Goal: Task Accomplishment & Management: Manage account settings

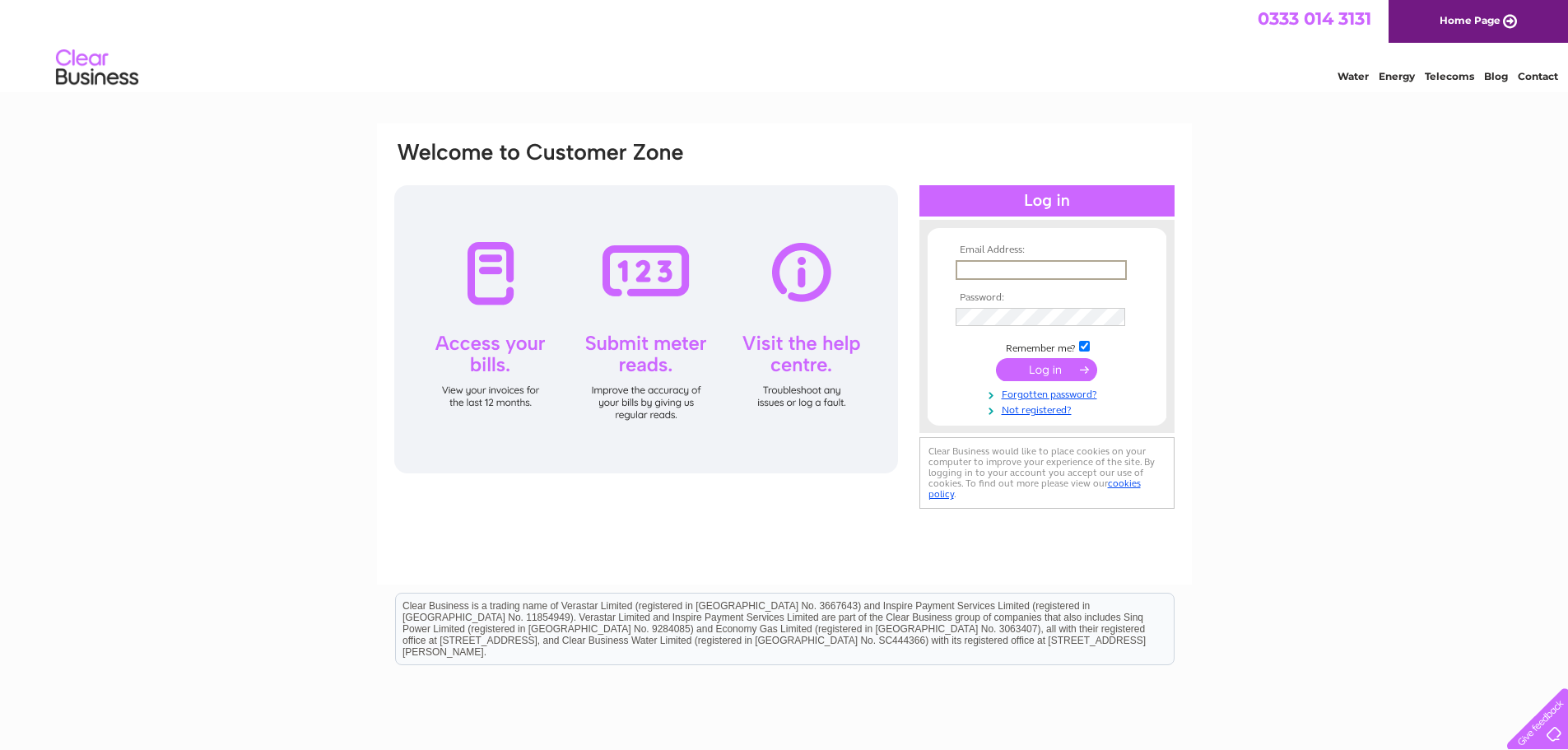
click at [1074, 275] on input "text" at bounding box center [1041, 270] width 171 height 20
type input "[EMAIL_ADDRESS][DOMAIN_NAME]"
click at [1075, 364] on input "submit" at bounding box center [1046, 368] width 101 height 23
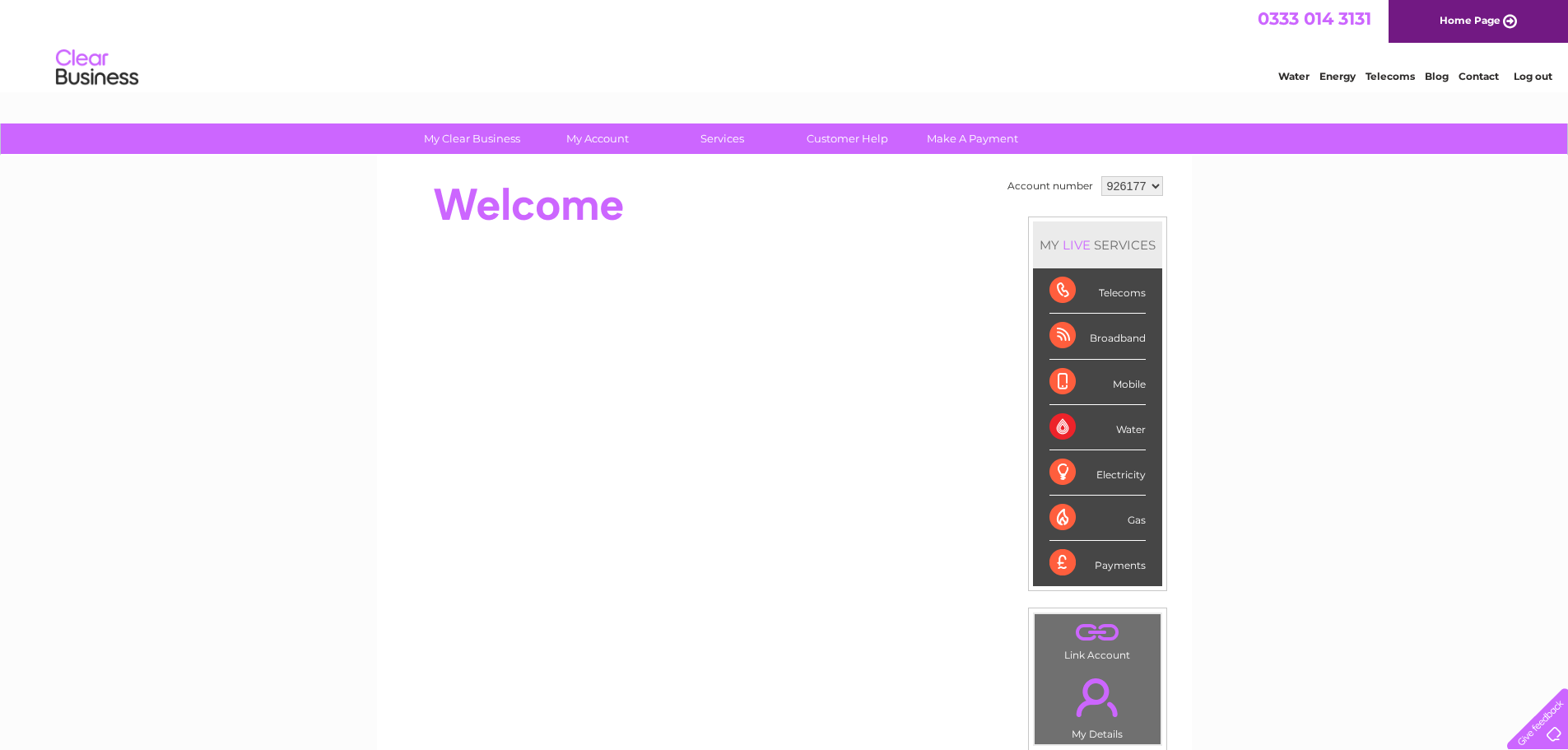
click at [1149, 190] on select "926177 926178" at bounding box center [1131, 186] width 61 height 20
select select "926178"
click at [1101, 176] on select "926177 926178" at bounding box center [1131, 186] width 61 height 20
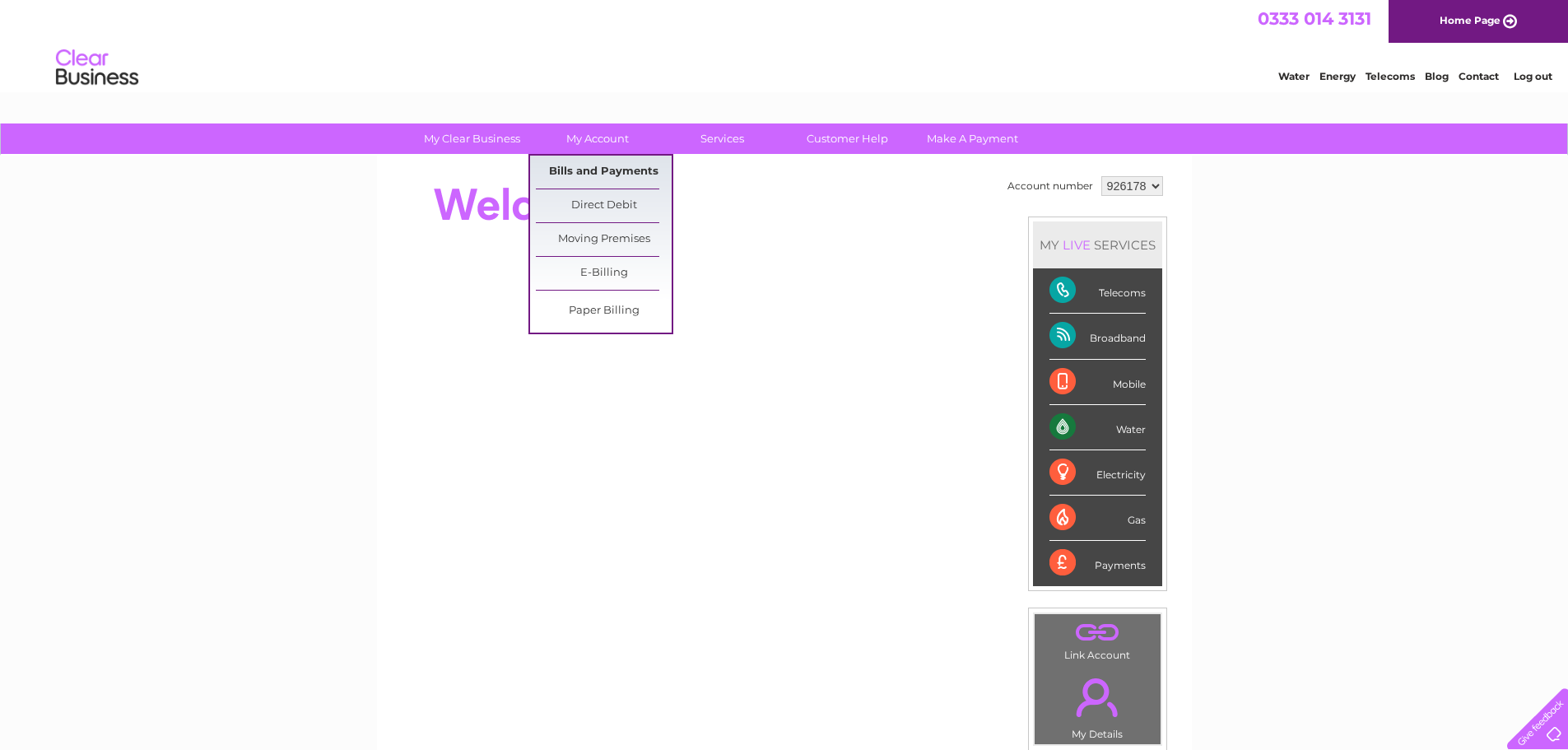
click at [602, 173] on link "Bills and Payments" at bounding box center [604, 172] width 136 height 33
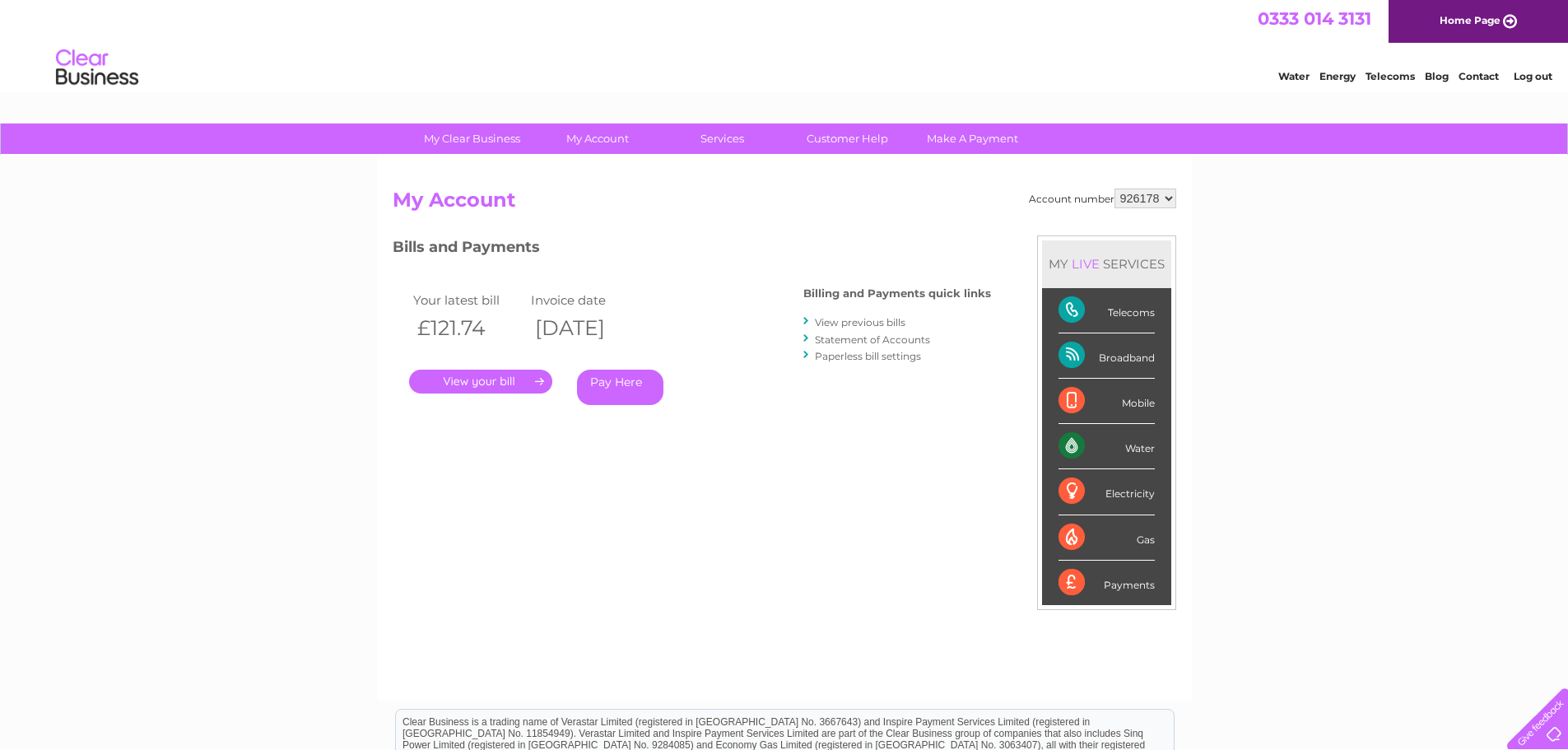
click at [496, 377] on link "." at bounding box center [481, 381] width 143 height 24
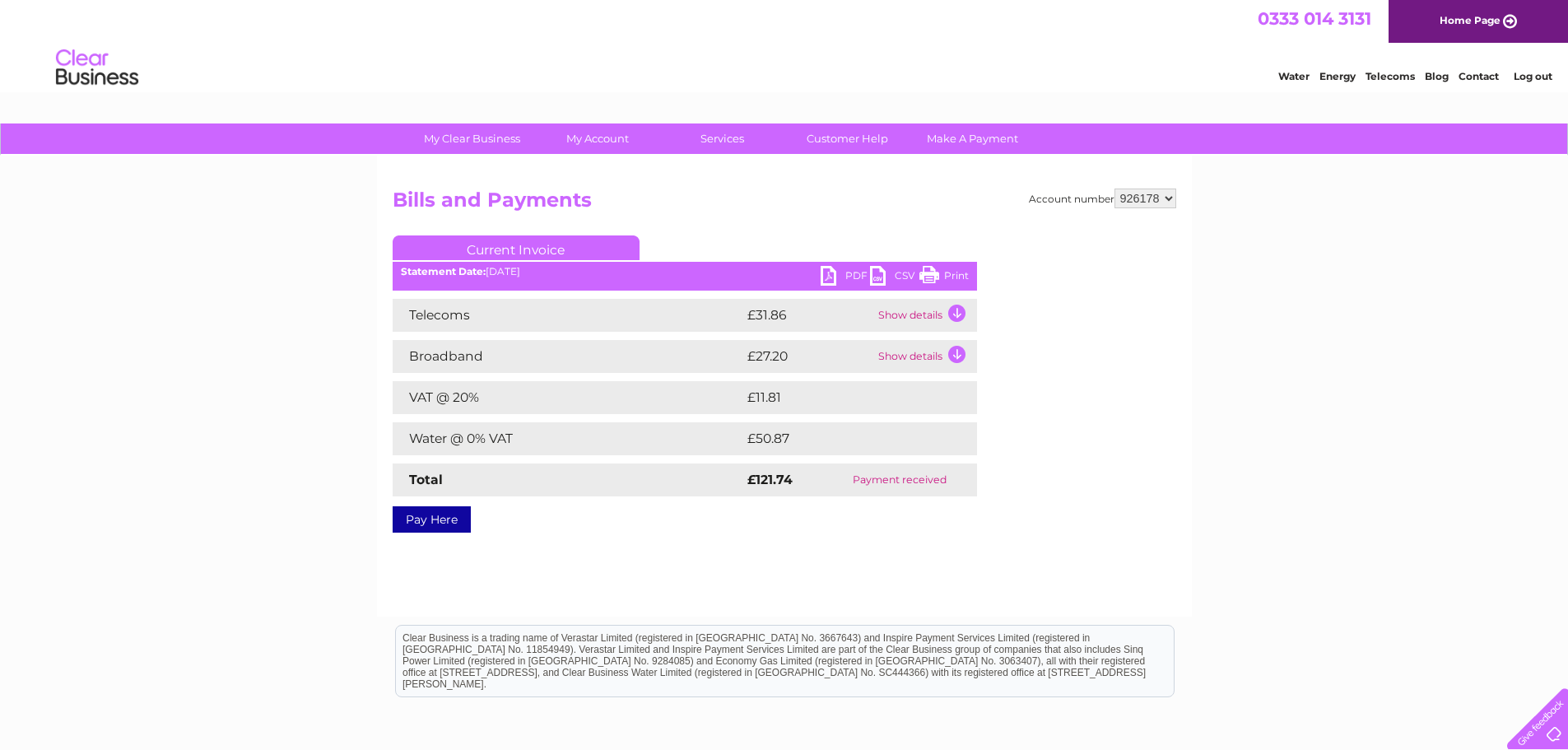
click at [841, 275] on link "PDF" at bounding box center [845, 277] width 49 height 24
